Goal: Task Accomplishment & Management: Use online tool/utility

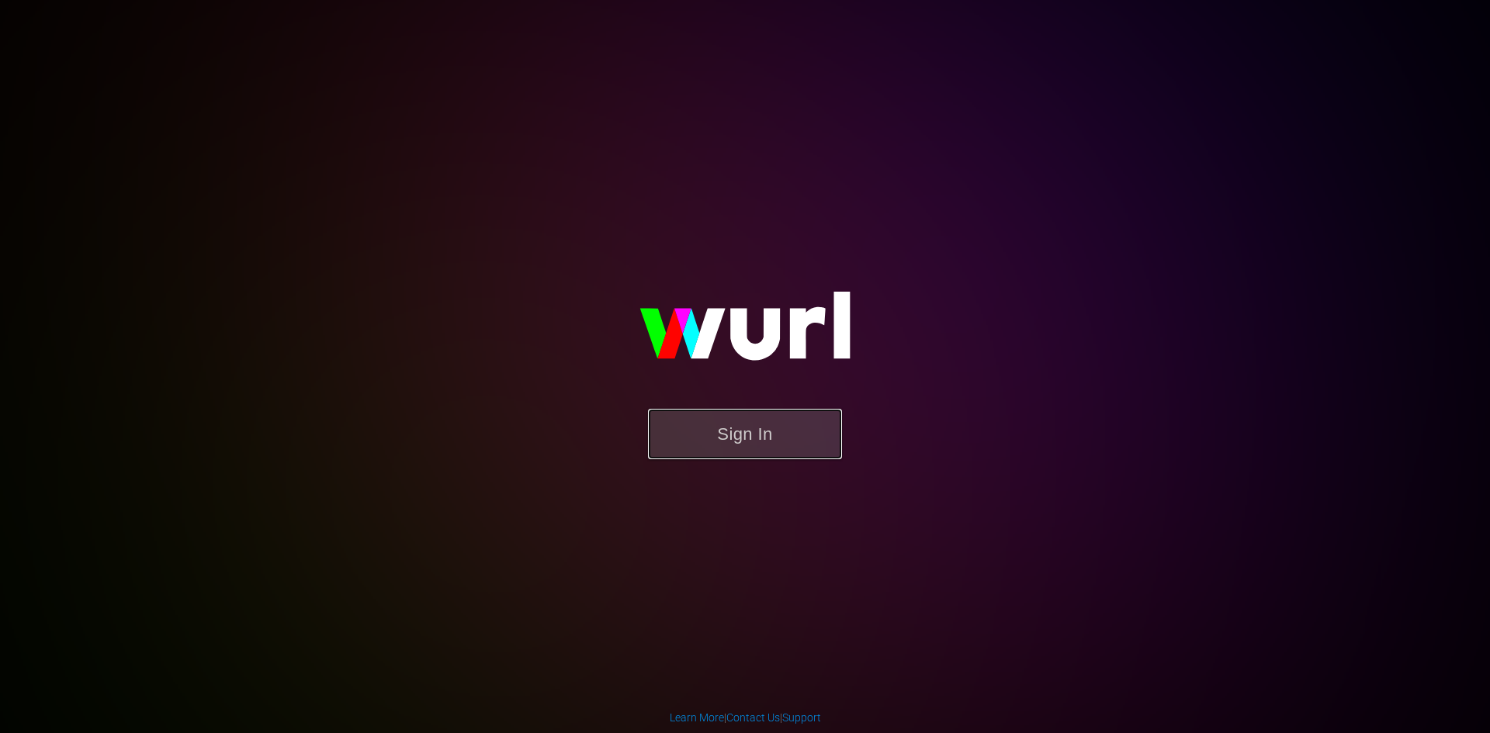
click at [805, 434] on button "Sign In" at bounding box center [745, 434] width 194 height 50
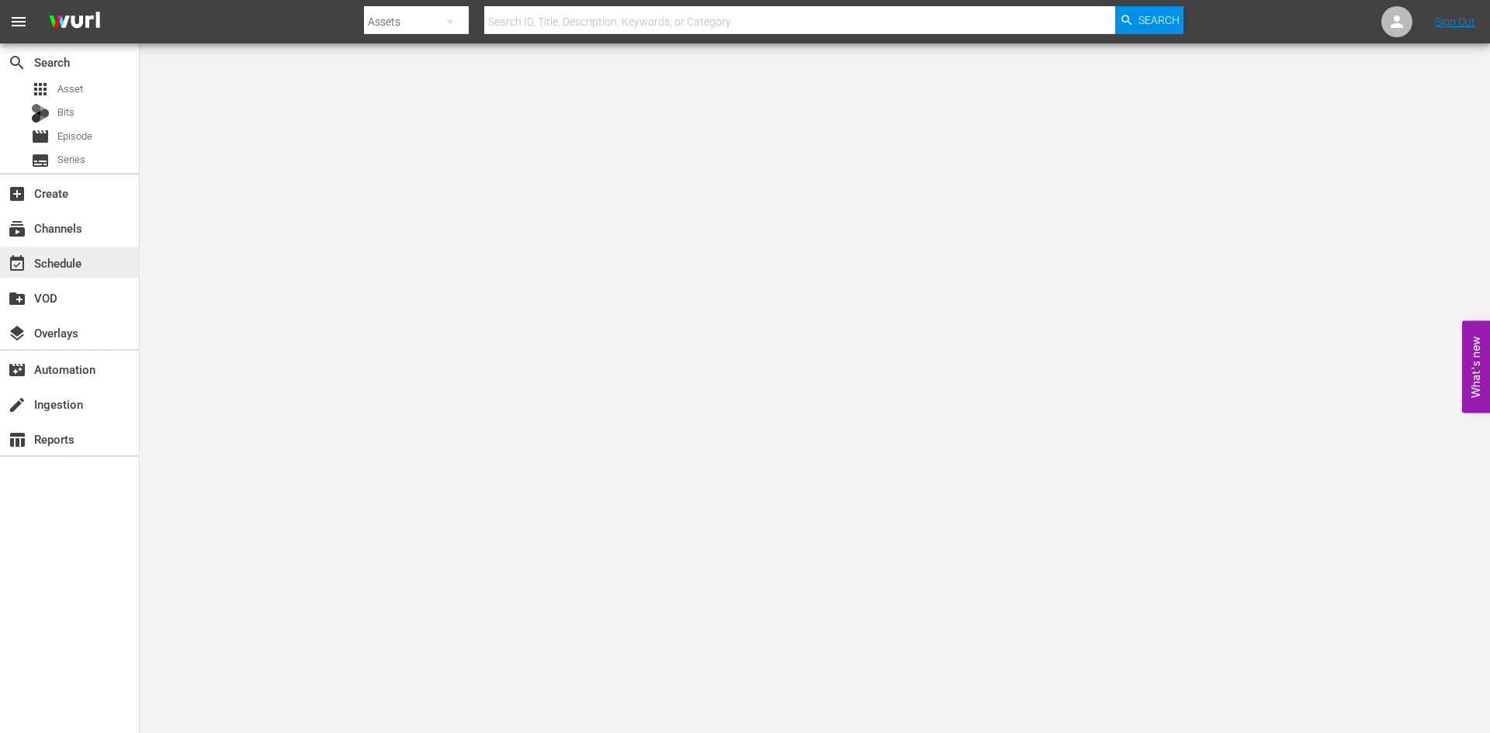
click at [81, 262] on div "event_available Schedule" at bounding box center [43, 261] width 87 height 14
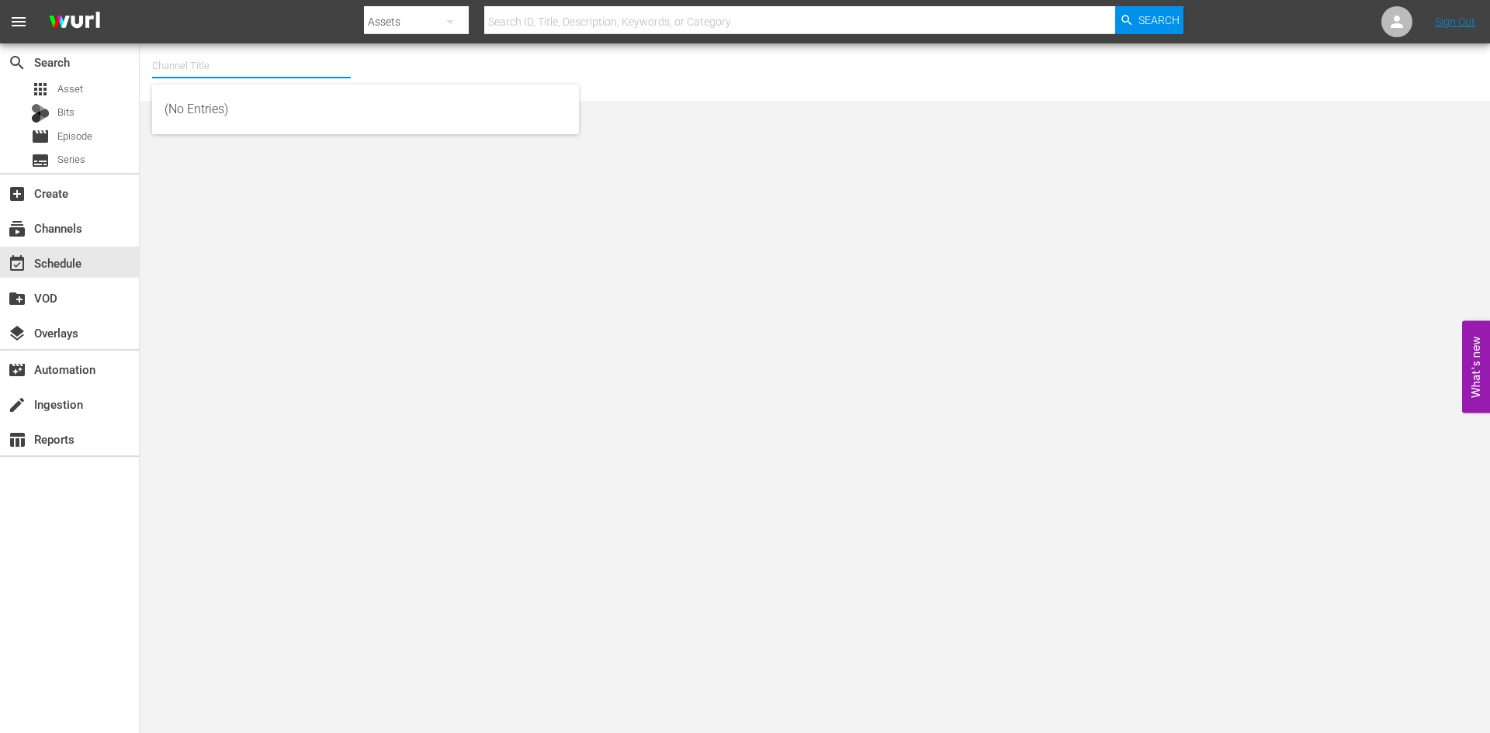
click at [218, 69] on input "text" at bounding box center [251, 65] width 199 height 37
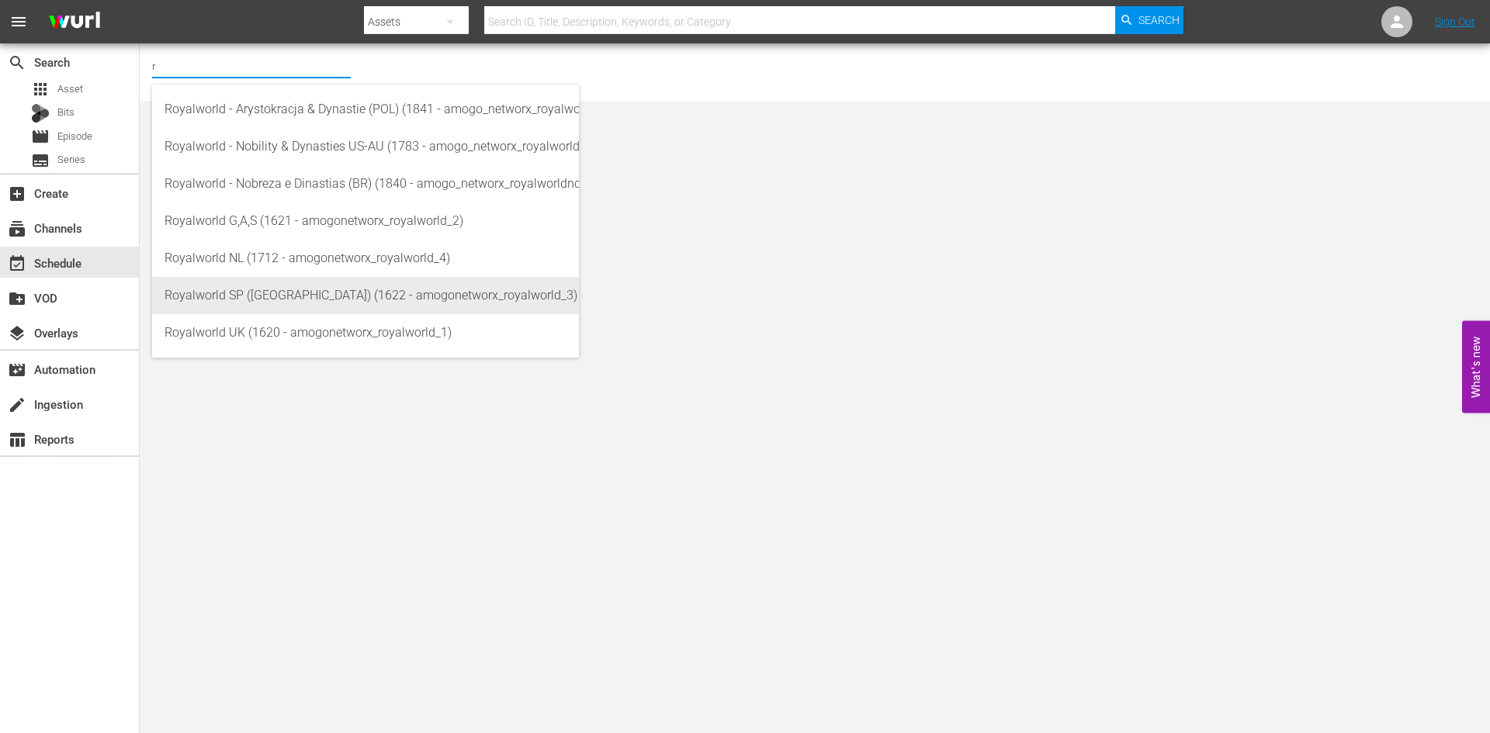
click at [262, 295] on div "Royalworld SP (EU) (1622 - amogonetworx_royalworld_3)" at bounding box center [366, 295] width 402 height 37
type input "Royalworld SP (EU) (1622 - amogonetworx_royalworld_3)"
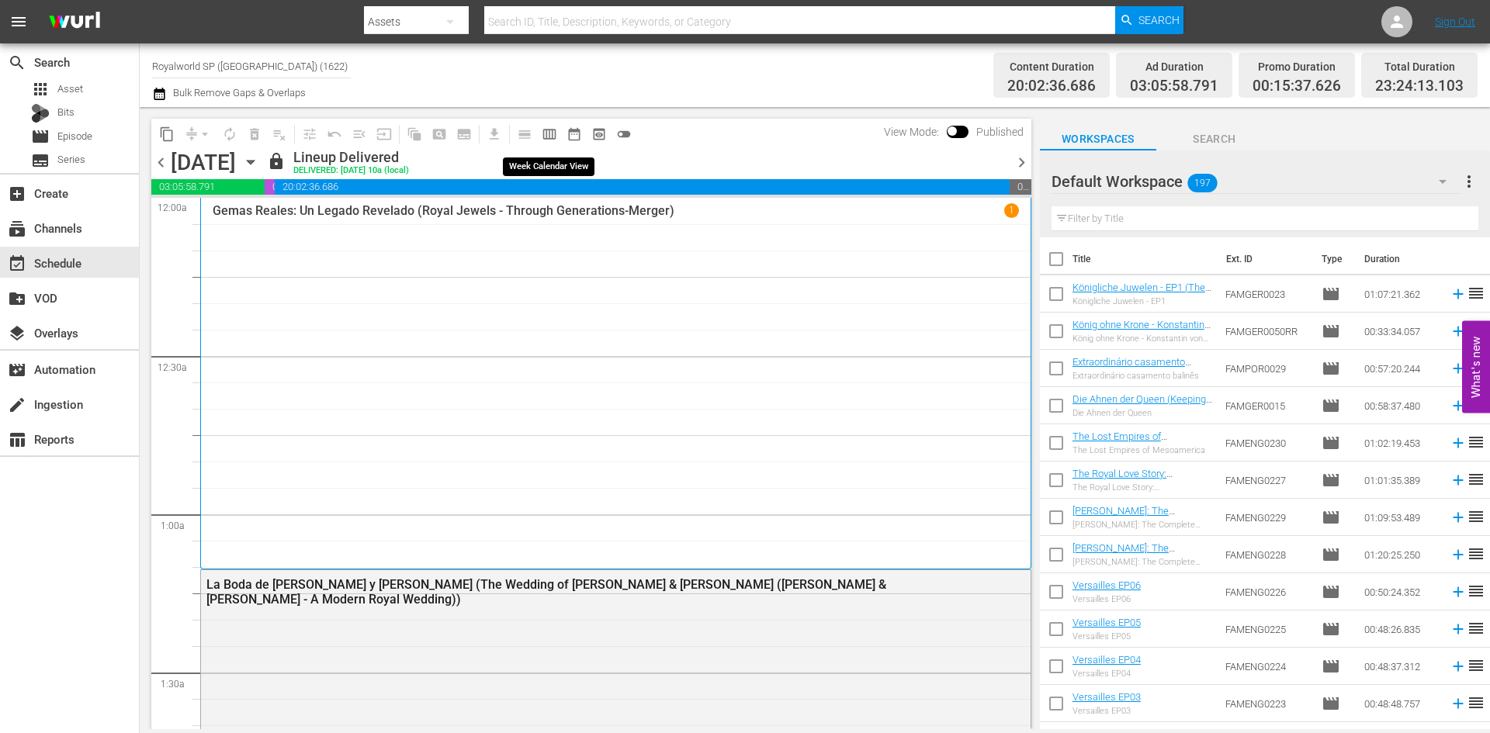
click at [546, 140] on span "calendar_view_week_outlined" at bounding box center [550, 134] width 16 height 16
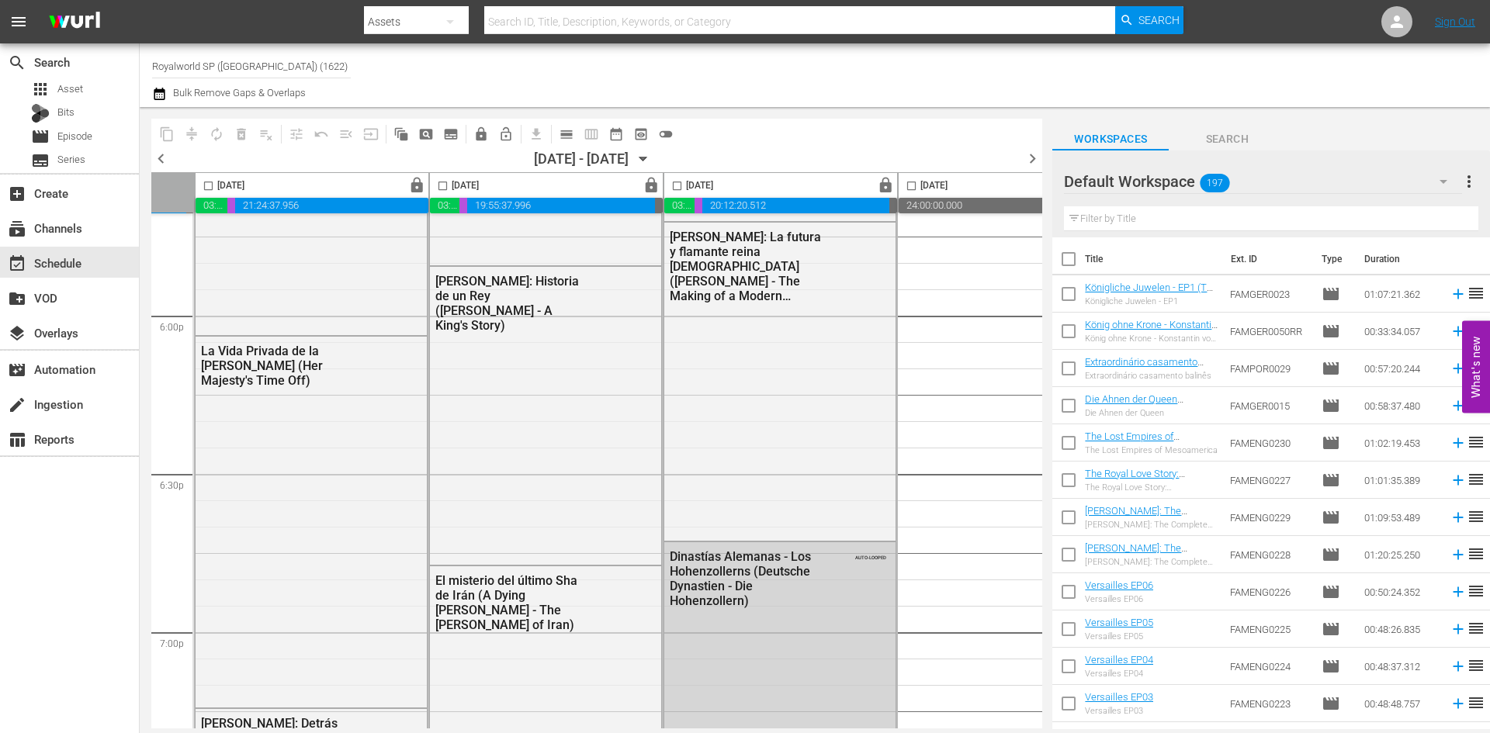
scroll to position [5600, 468]
click at [883, 180] on span "lock" at bounding box center [886, 186] width 18 height 18
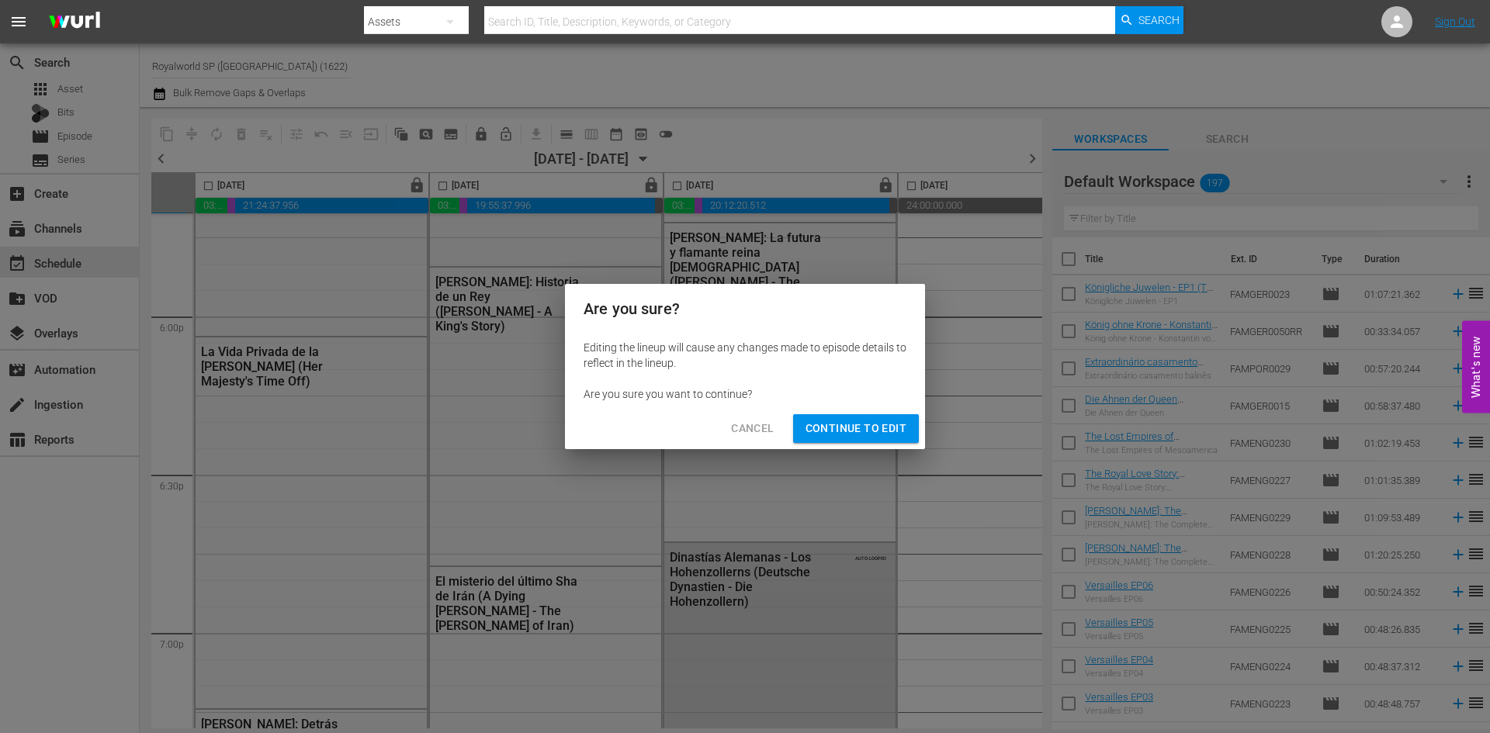
click at [760, 431] on span "Cancel" at bounding box center [752, 428] width 43 height 19
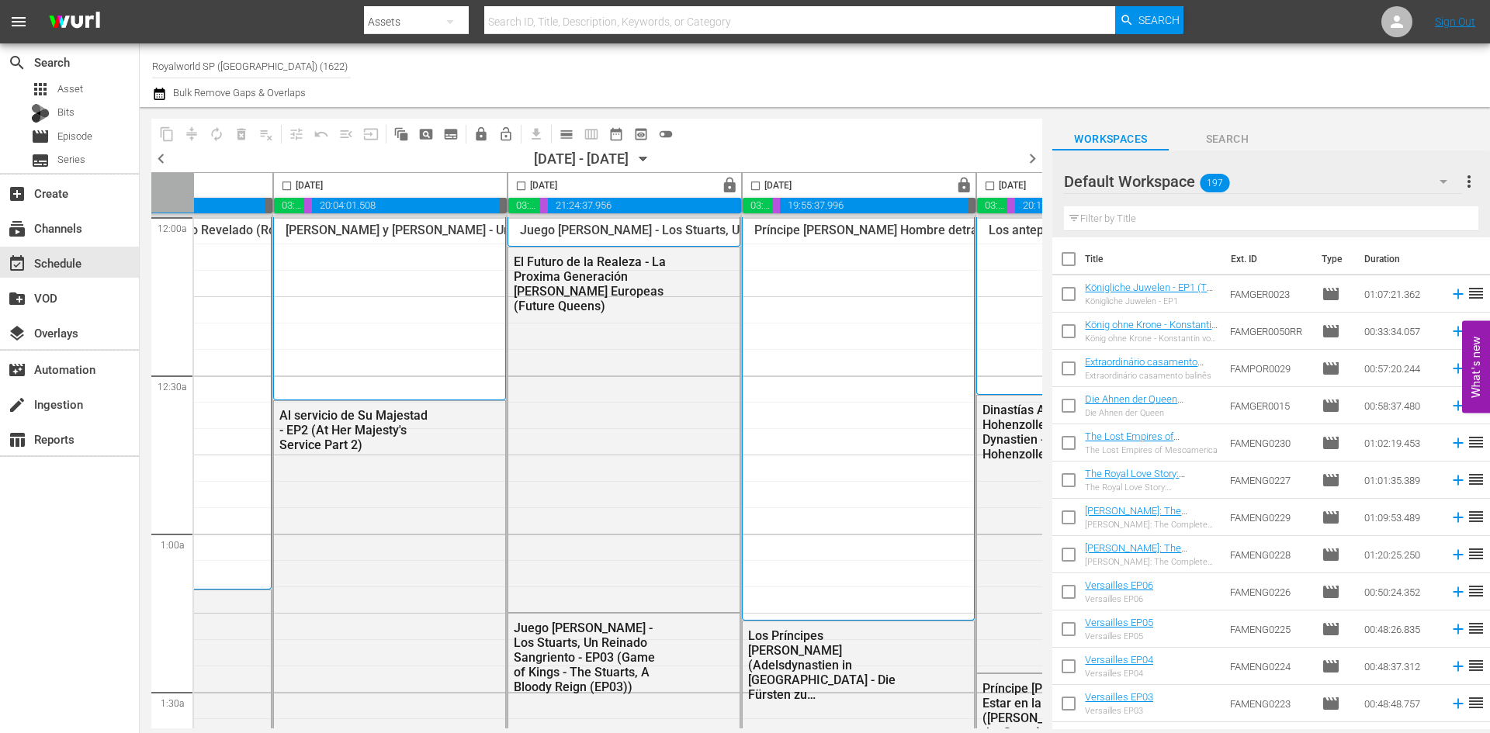
scroll to position [0, 139]
